Goal: Information Seeking & Learning: Learn about a topic

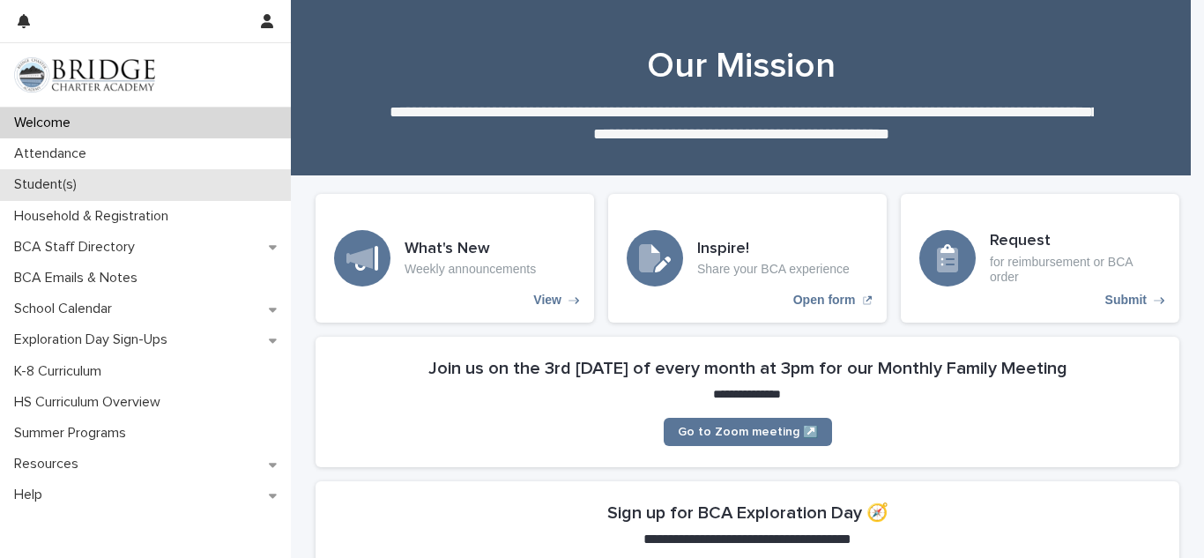
click at [41, 183] on p "Student(s)" at bounding box center [49, 184] width 84 height 17
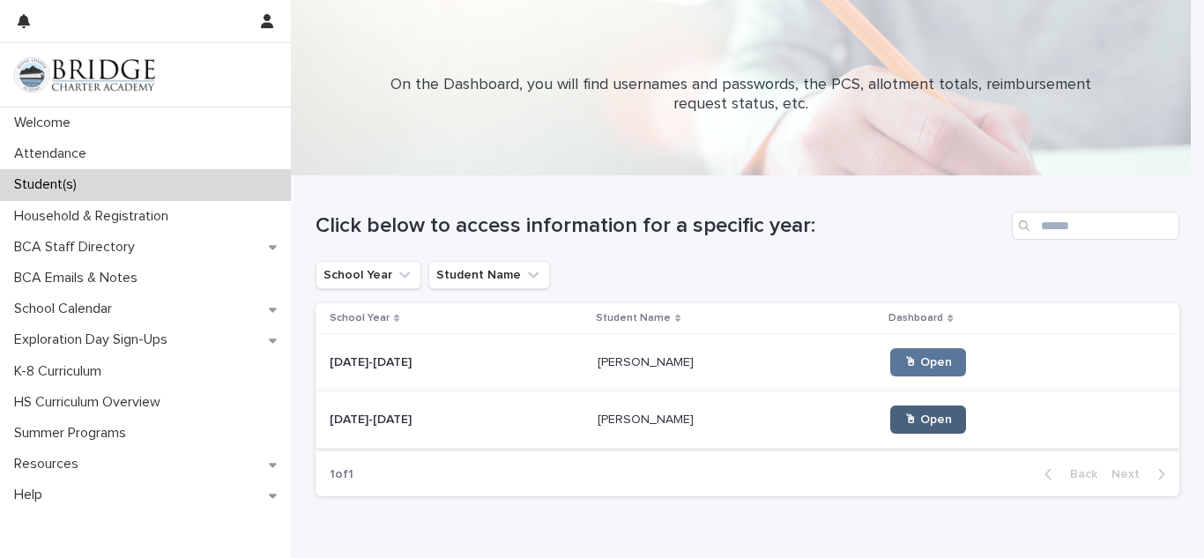
click at [904, 426] on span "🖱 Open" at bounding box center [928, 419] width 48 height 12
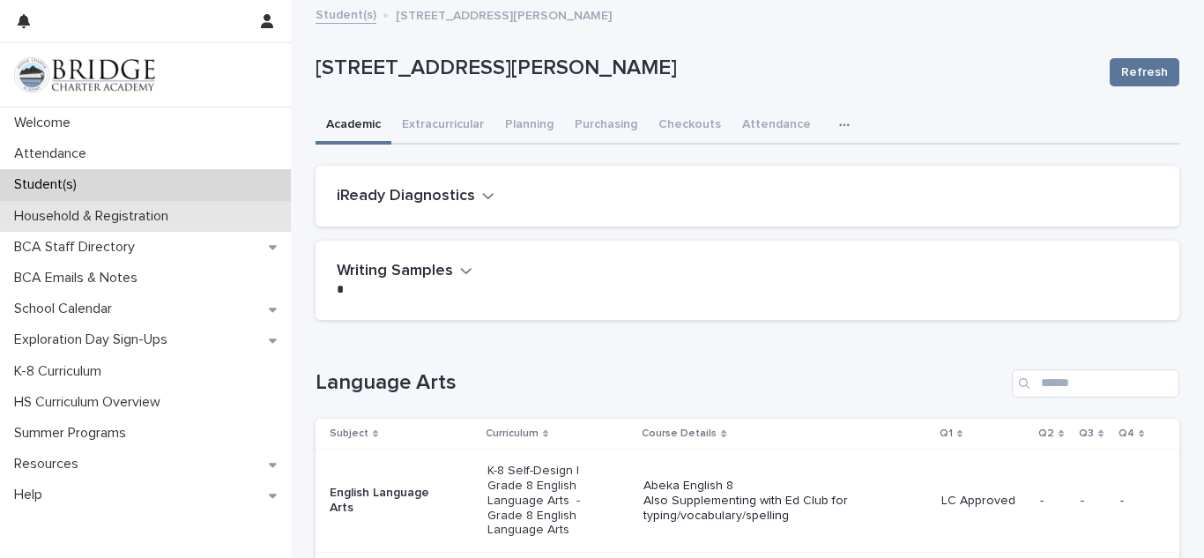
click at [194, 215] on div "Household & Registration" at bounding box center [145, 216] width 291 height 31
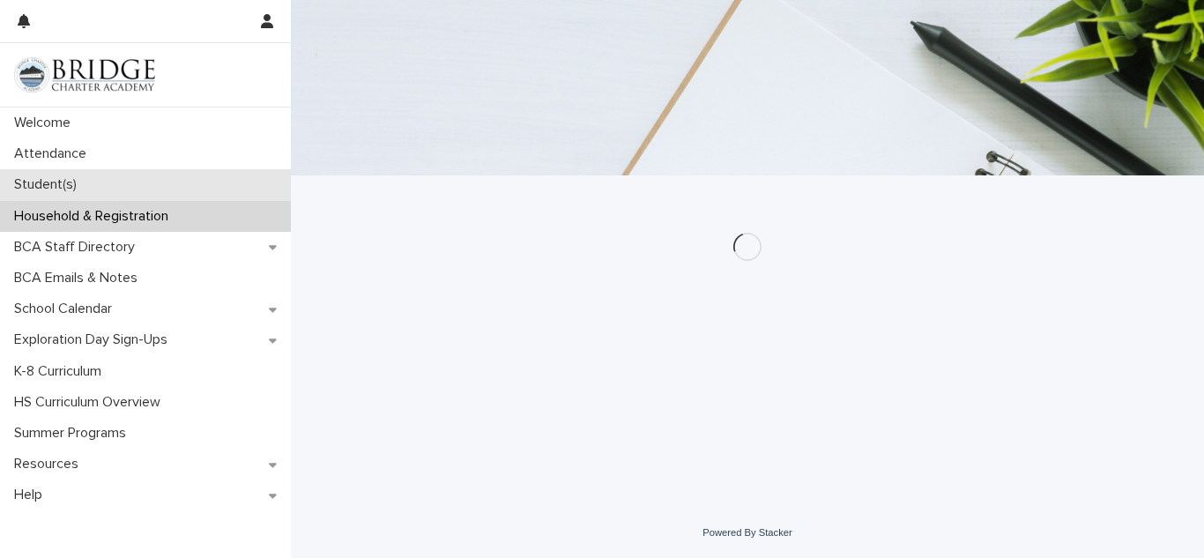
click at [225, 178] on div "Student(s)" at bounding box center [145, 184] width 291 height 31
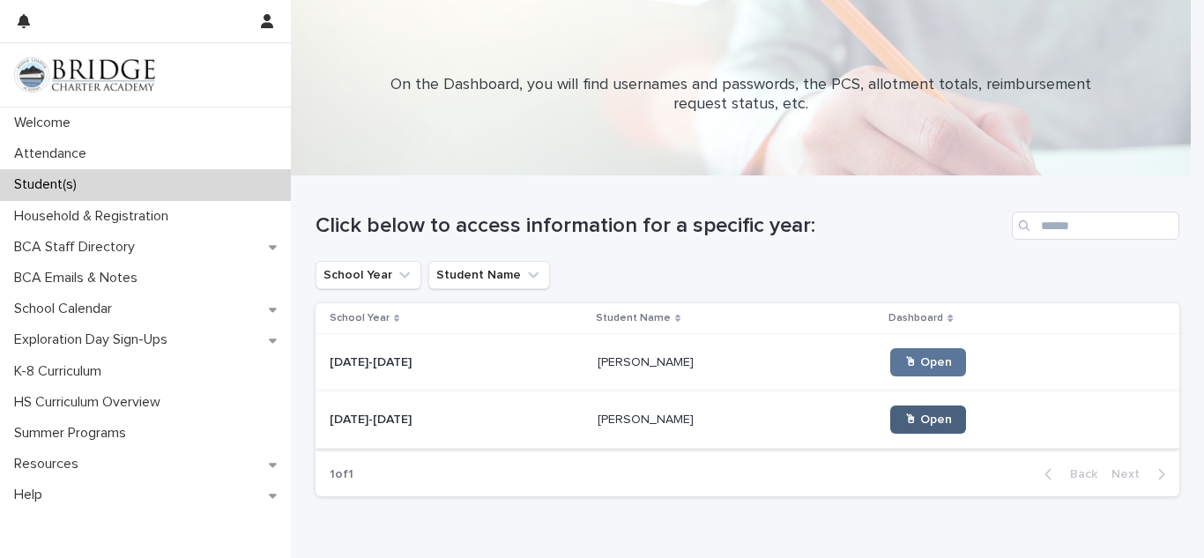
click at [904, 426] on span "🖱 Open" at bounding box center [928, 419] width 48 height 12
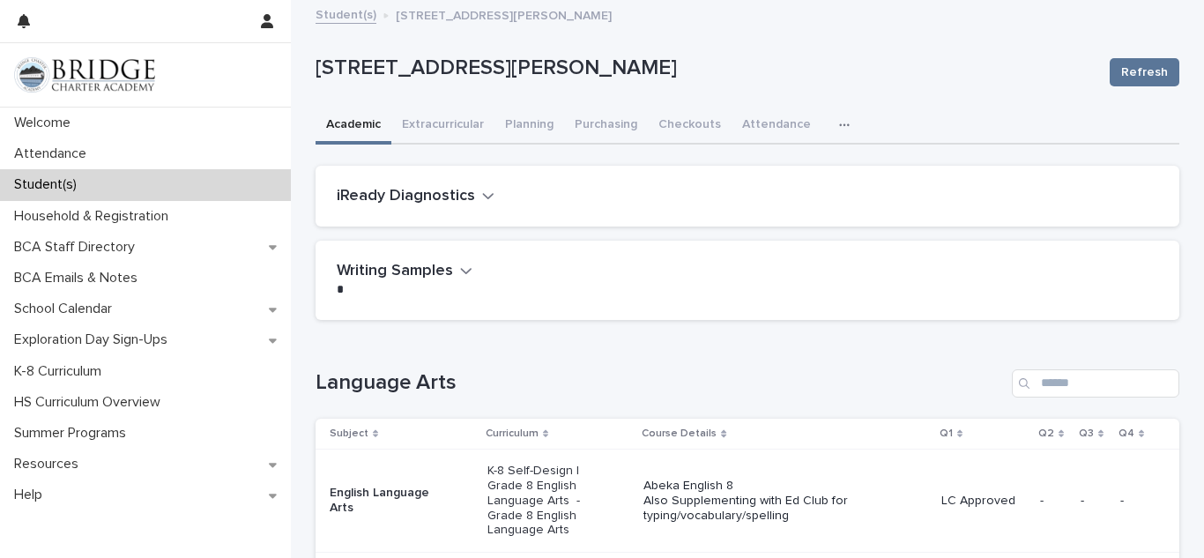
click at [457, 406] on div "Language Arts Subject Curriculum Course Details Q1 Q2 Q3 Q4 English Language Ar…" at bounding box center [748, 529] width 864 height 320
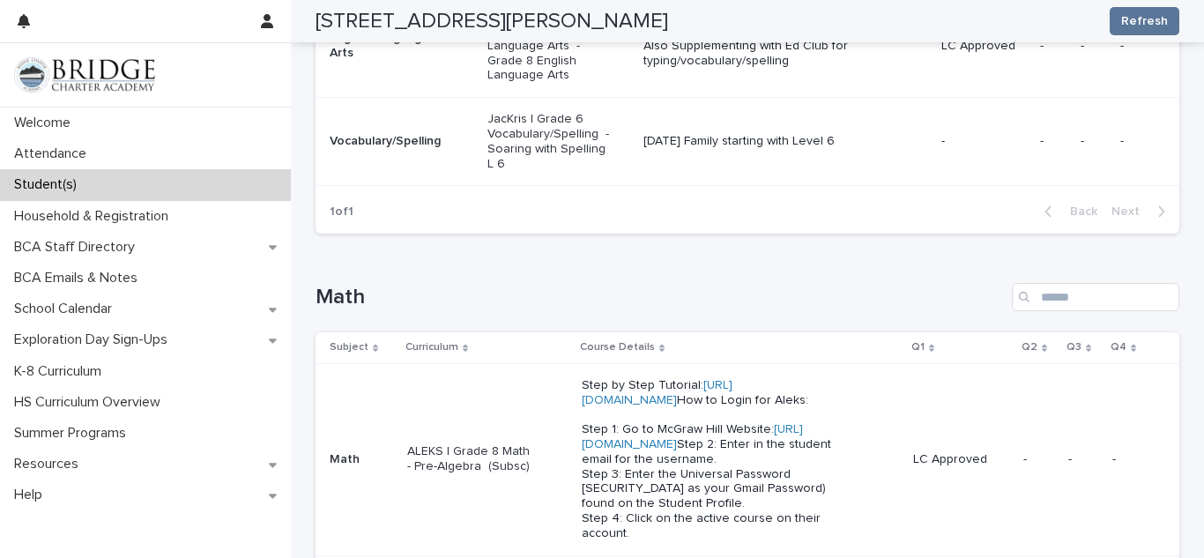
scroll to position [465, 0]
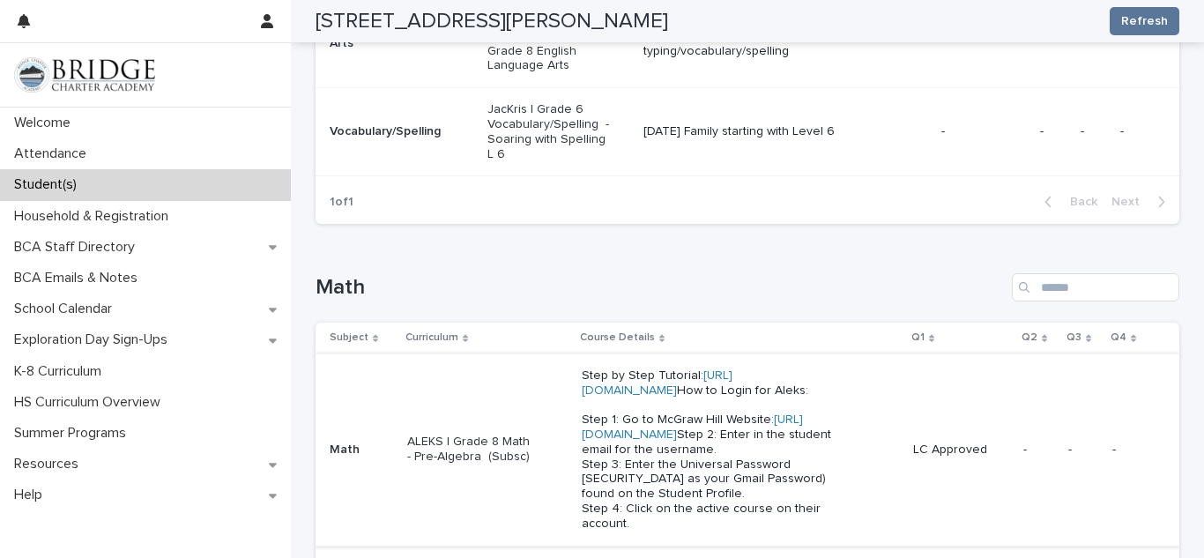
click at [628, 441] on link "[URL][DOMAIN_NAME]" at bounding box center [692, 426] width 221 height 27
